Goal: Information Seeking & Learning: Learn about a topic

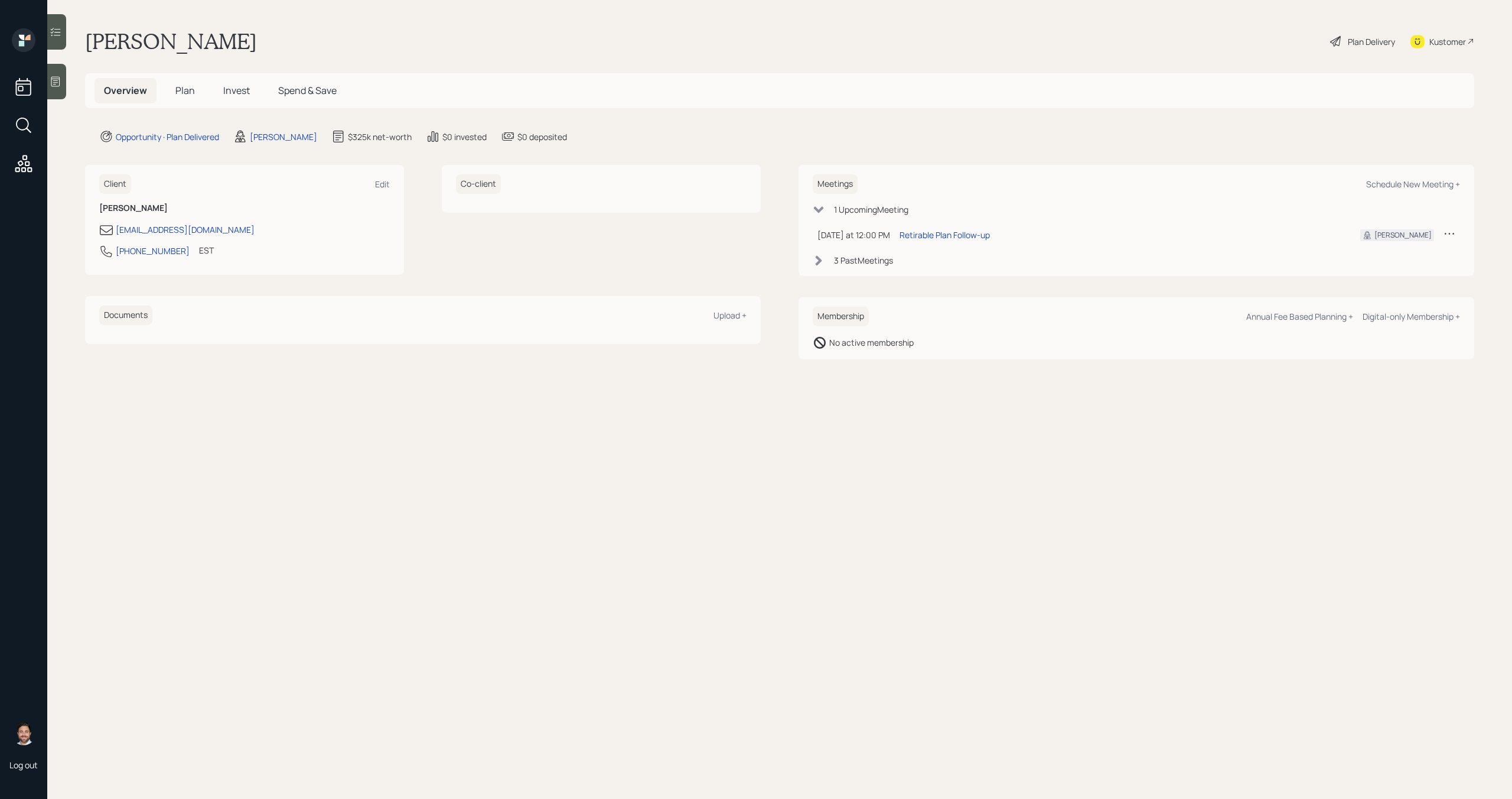
click at [235, 89] on span "Invest" at bounding box center [237, 90] width 27 height 13
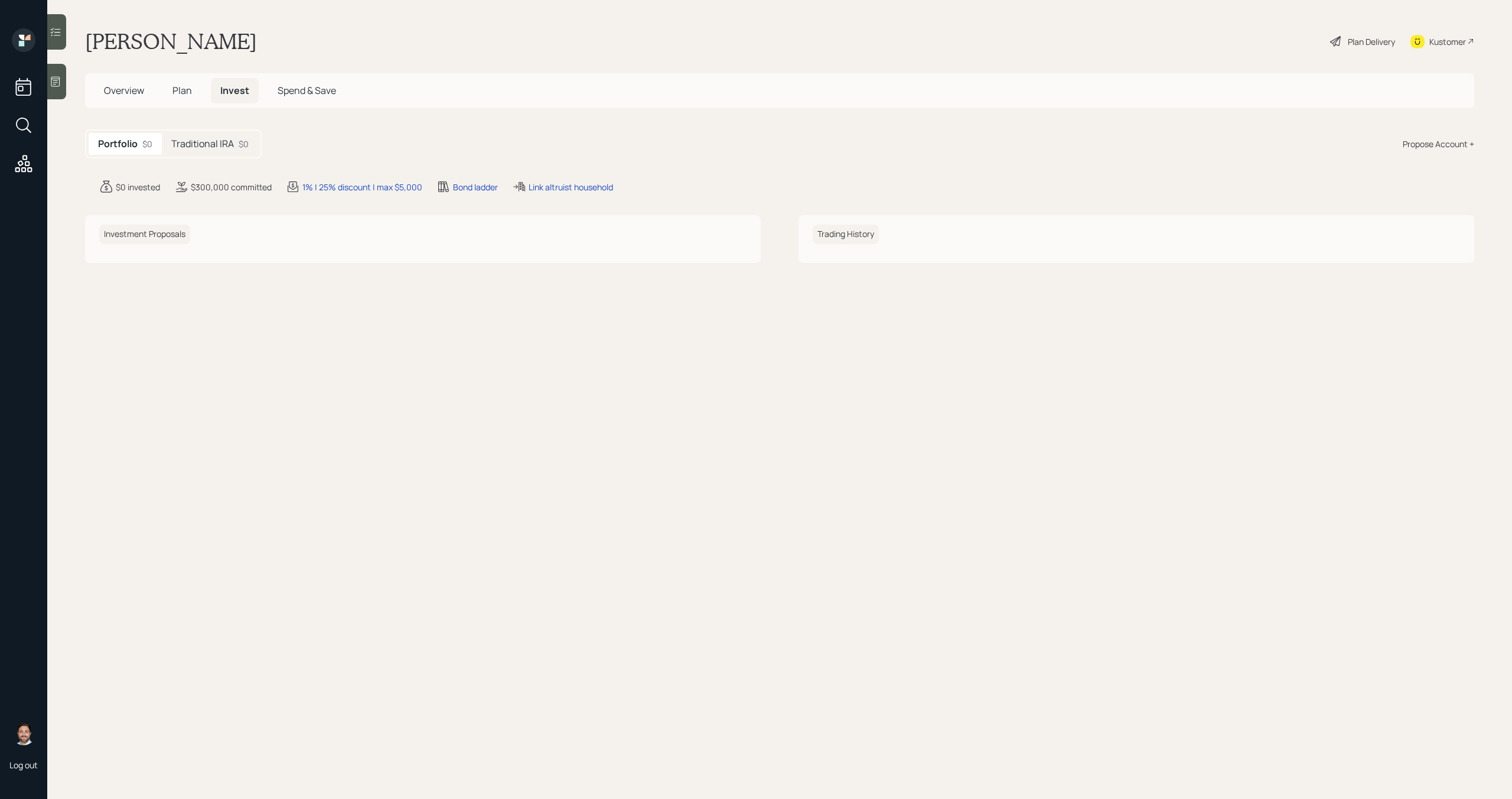
click at [232, 138] on h5 "Traditional IRA" at bounding box center [202, 144] width 62 height 11
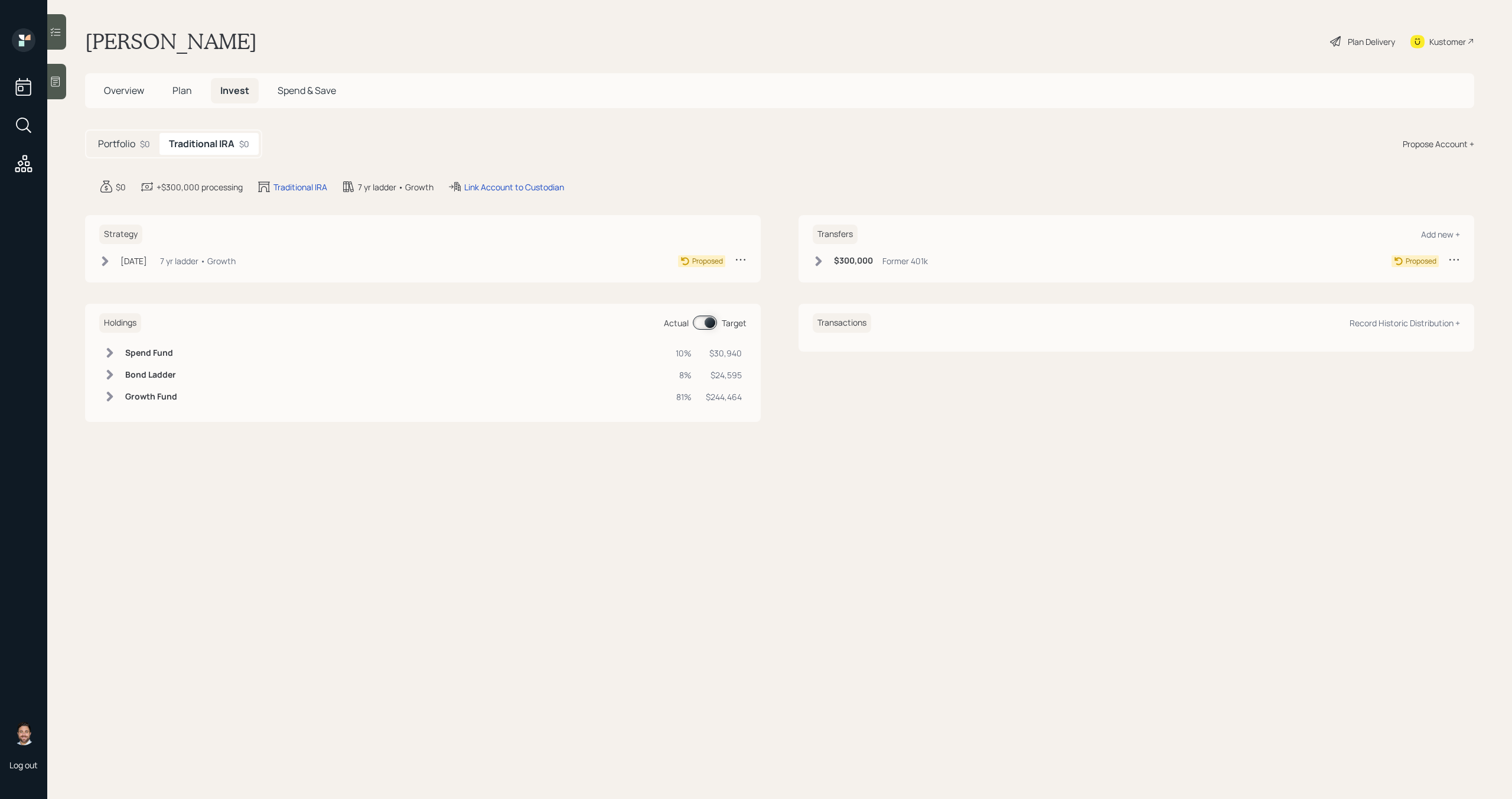
click at [144, 90] on h5 "Overview" at bounding box center [124, 91] width 59 height 25
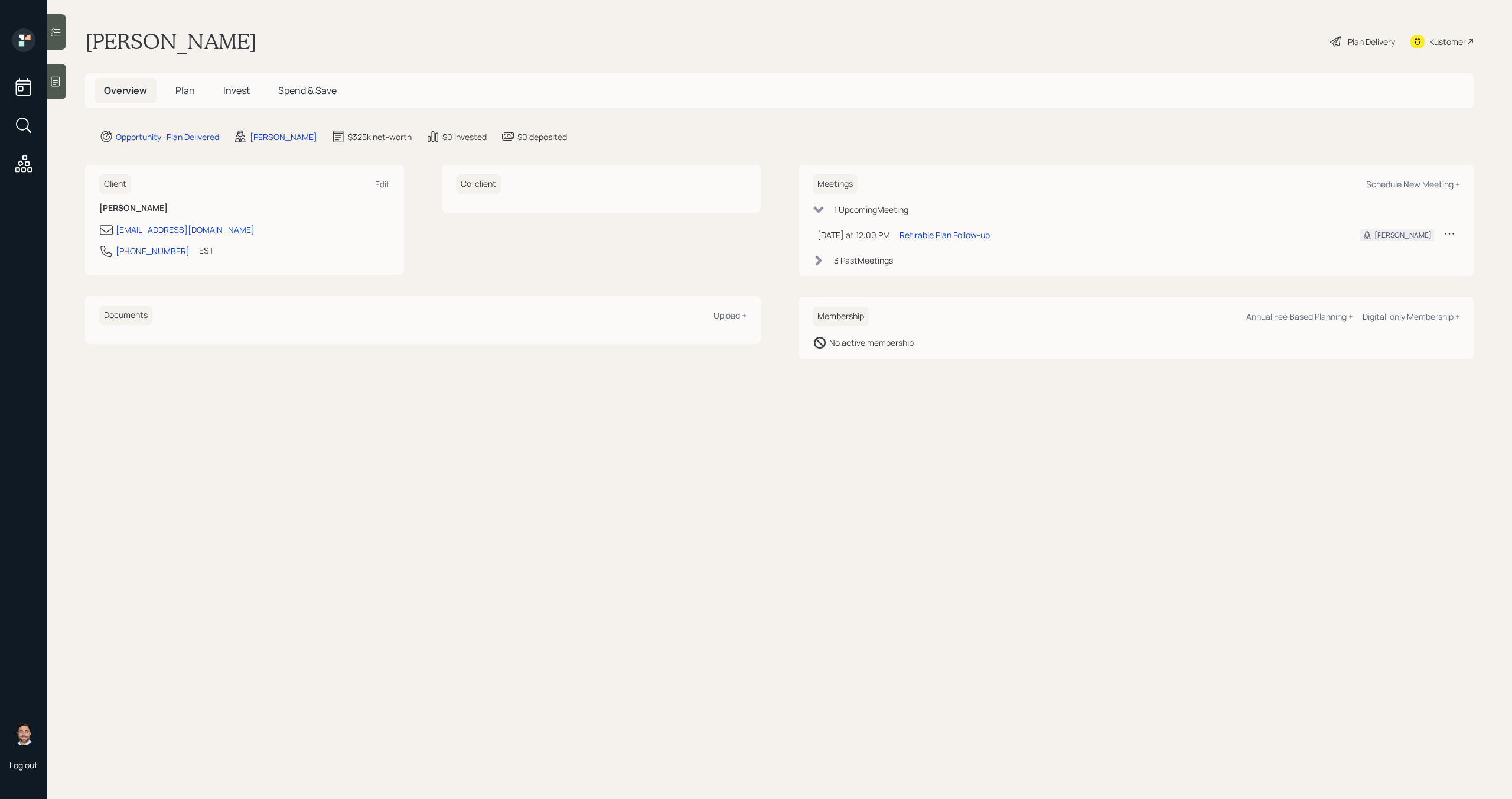
click at [181, 92] on span "Plan" at bounding box center [185, 90] width 20 height 13
